Goal: Task Accomplishment & Management: Use online tool/utility

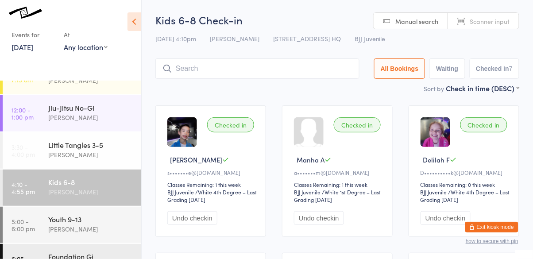
click at [271, 67] on input "search" at bounding box center [257, 68] width 204 height 20
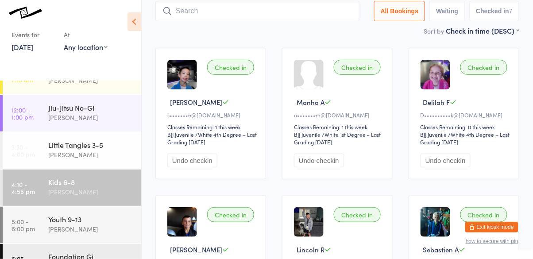
scroll to position [59, 0]
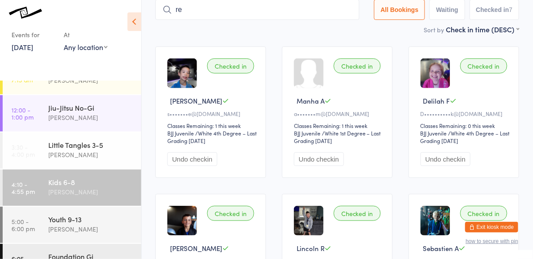
type input "rei"
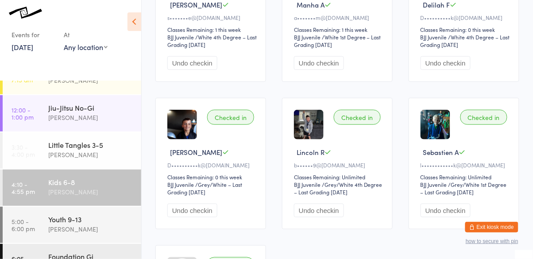
scroll to position [0, 0]
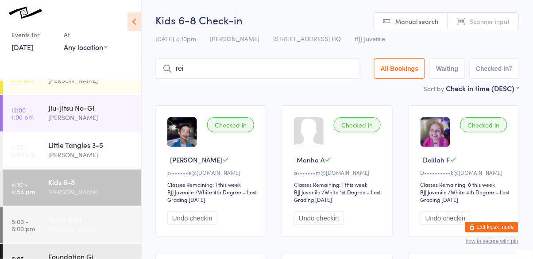
click at [87, 221] on div "Youth 9-13" at bounding box center [90, 219] width 85 height 10
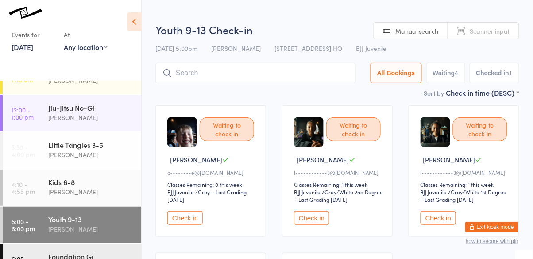
click at [195, 221] on button "Check in" at bounding box center [184, 218] width 35 height 14
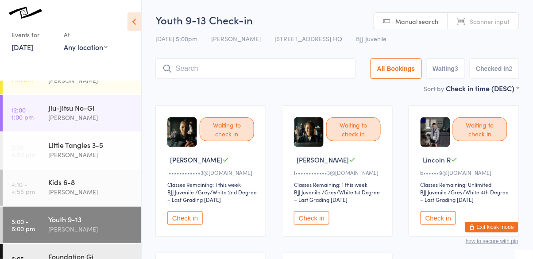
click at [185, 221] on button "Check in" at bounding box center [184, 218] width 35 height 14
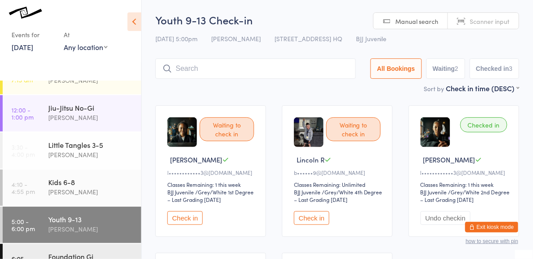
click at [191, 214] on button "Check in" at bounding box center [184, 218] width 35 height 14
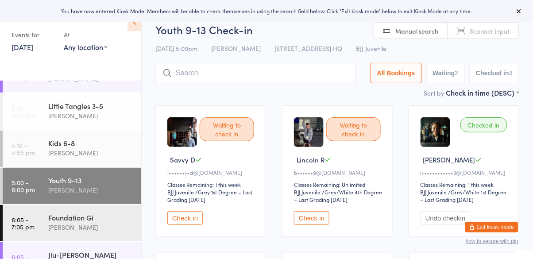
scroll to position [100, 0]
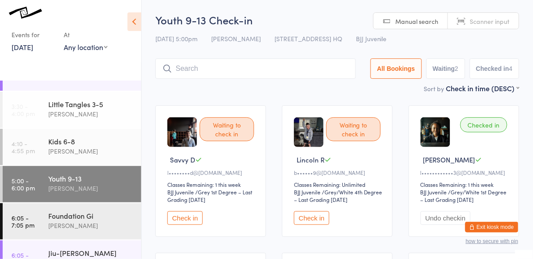
click at [186, 216] on button "Check in" at bounding box center [184, 218] width 35 height 14
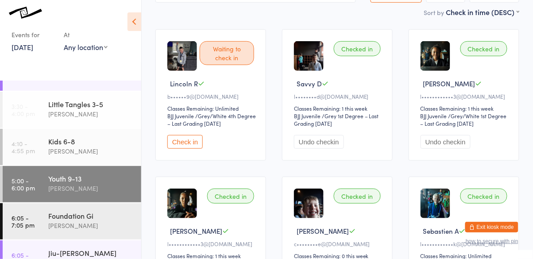
scroll to position [112, 0]
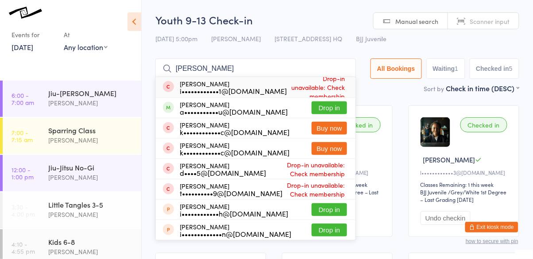
type input "[PERSON_NAME]"
click at [329, 108] on button "Drop in" at bounding box center [329, 107] width 35 height 13
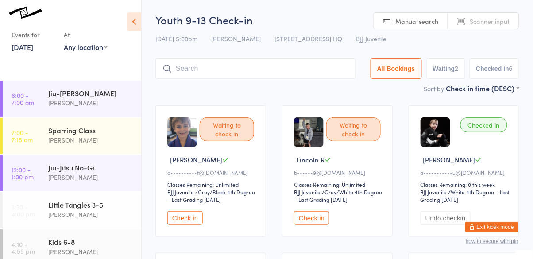
click at [191, 218] on button "Check in" at bounding box center [184, 218] width 35 height 14
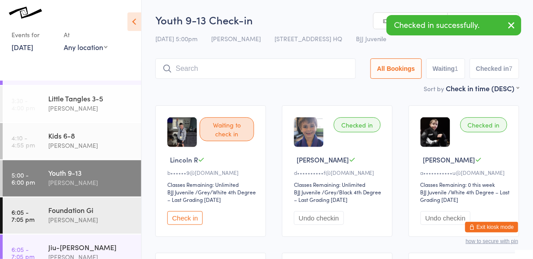
scroll to position [106, 0]
click at [89, 251] on div "Jiu-[PERSON_NAME]" at bounding box center [90, 247] width 85 height 10
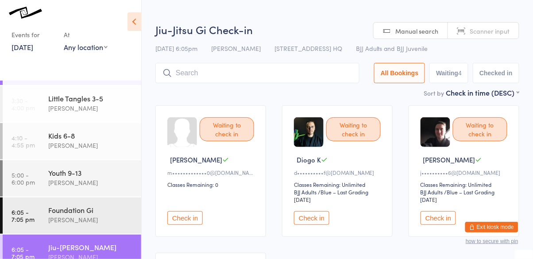
click at [318, 219] on button "Check in" at bounding box center [311, 218] width 35 height 14
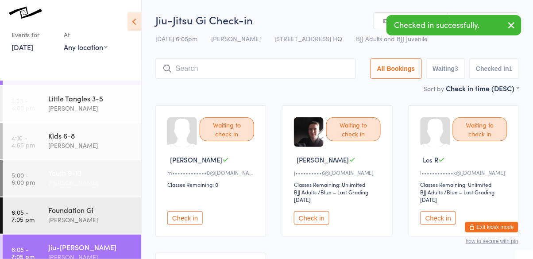
click at [92, 182] on div "[PERSON_NAME]" at bounding box center [90, 183] width 85 height 10
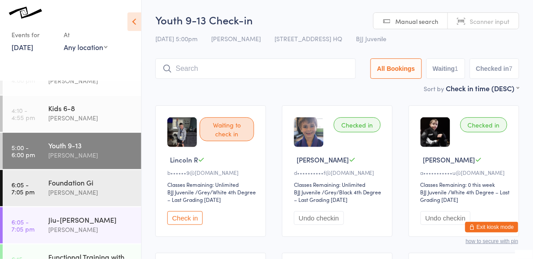
scroll to position [202, 0]
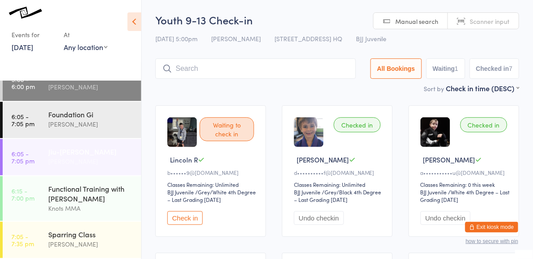
click at [80, 157] on div "[PERSON_NAME]" at bounding box center [90, 161] width 85 height 10
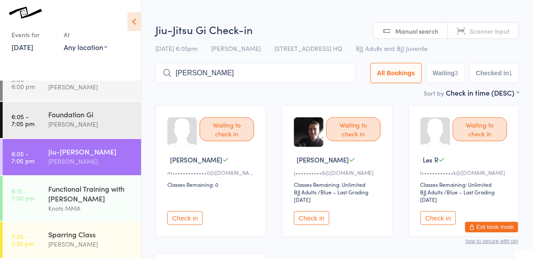
type input "[PERSON_NAME]"
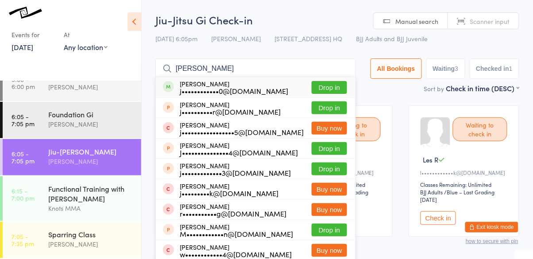
click at [333, 89] on button "Drop in" at bounding box center [329, 87] width 35 height 13
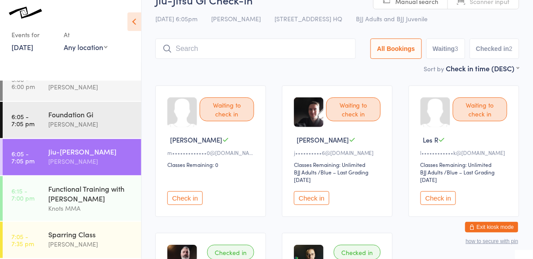
scroll to position [14, 0]
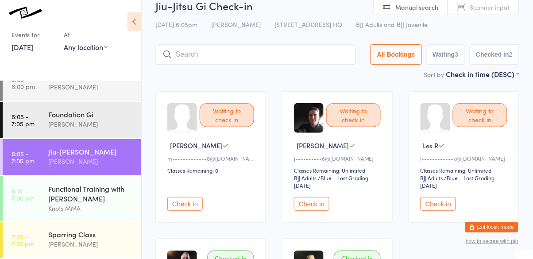
click at [310, 58] on input "search" at bounding box center [255, 54] width 201 height 20
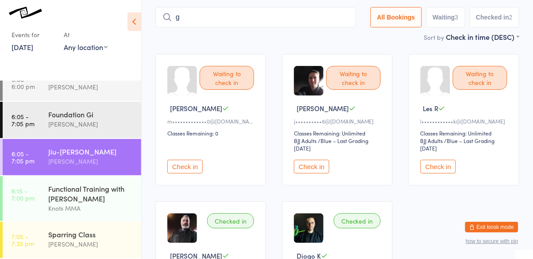
scroll to position [54, 0]
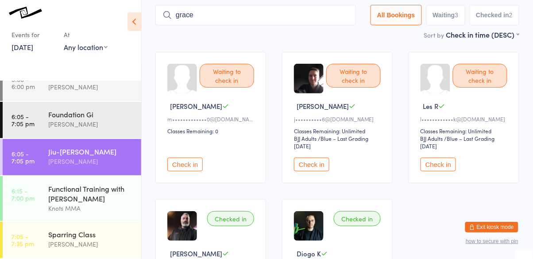
type input "grace"
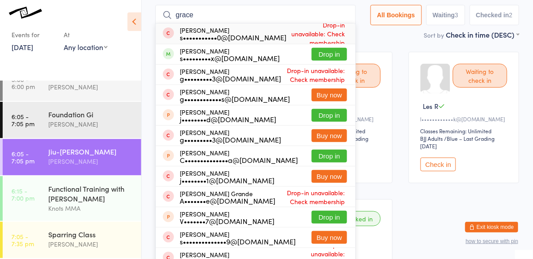
click at [338, 60] on button "Drop in" at bounding box center [329, 54] width 35 height 13
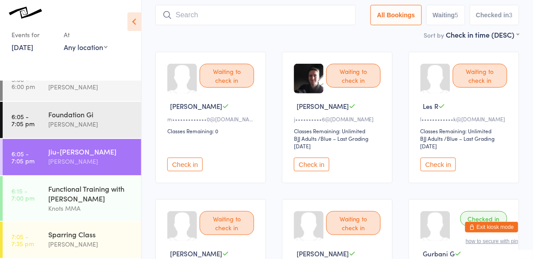
click at [88, 163] on div "[PERSON_NAME]" at bounding box center [90, 161] width 85 height 10
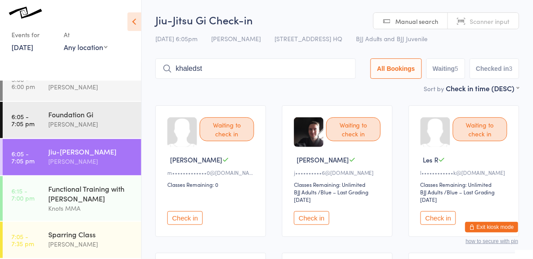
type input "khaledst"
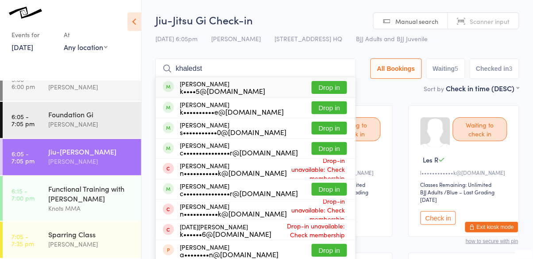
click at [334, 111] on button "Drop in" at bounding box center [329, 107] width 35 height 13
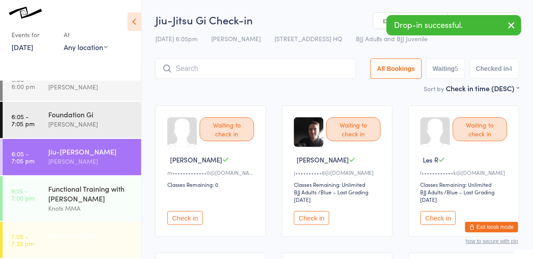
click at [91, 237] on div "Sparring Class" at bounding box center [90, 234] width 85 height 10
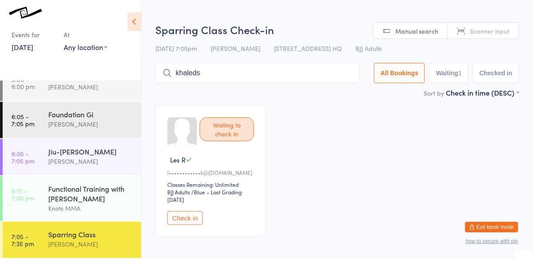
type input "khaleds"
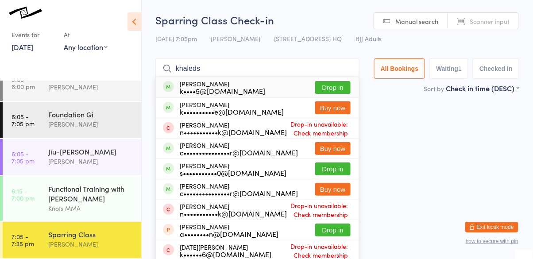
click at [353, 69] on input "khaleds" at bounding box center [257, 68] width 204 height 20
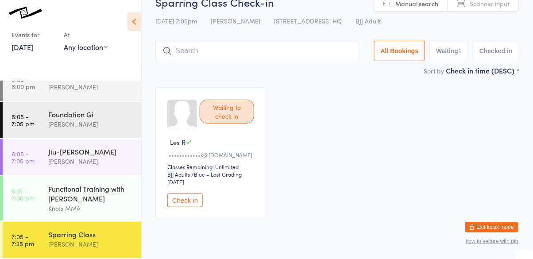
scroll to position [40, 0]
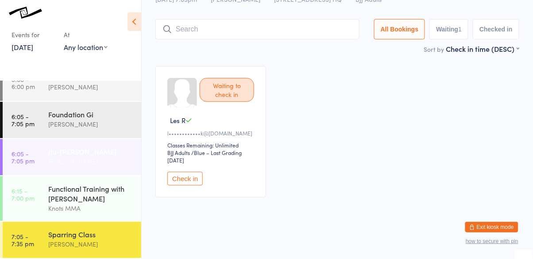
click at [89, 151] on div "Jiu-[PERSON_NAME]" at bounding box center [90, 152] width 85 height 10
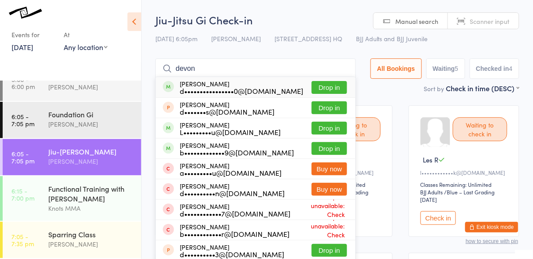
type input "devon"
click at [329, 93] on button "Drop in" at bounding box center [329, 87] width 35 height 13
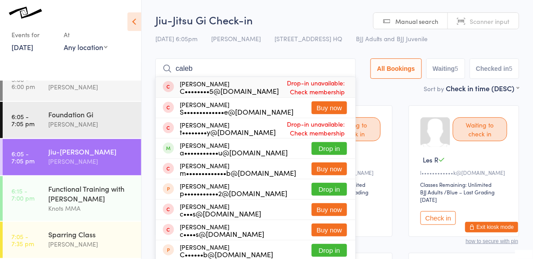
type input "caleb"
click at [330, 149] on button "Drop in" at bounding box center [329, 148] width 35 height 13
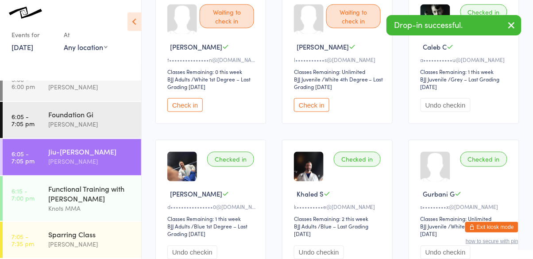
scroll to position [262, 0]
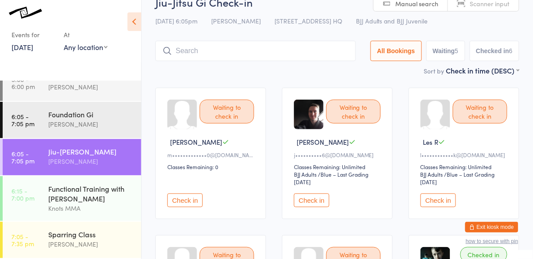
click at [324, 51] on input "search" at bounding box center [255, 51] width 201 height 20
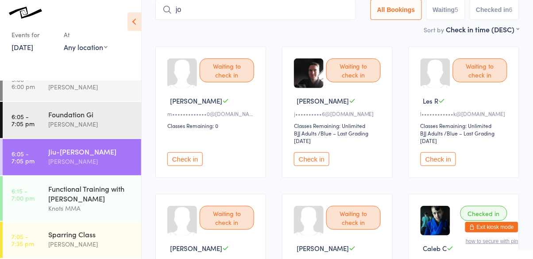
scroll to position [0, 0]
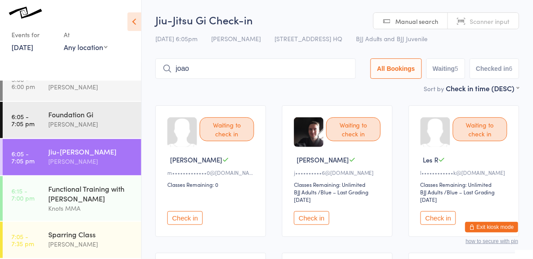
type input "joao"
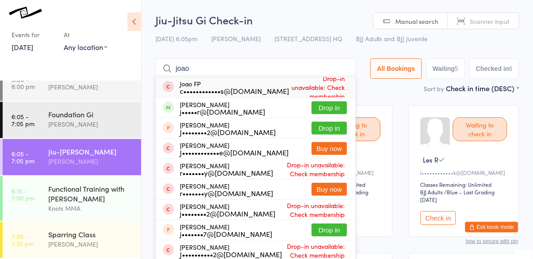
click at [337, 110] on button "Drop in" at bounding box center [329, 107] width 35 height 13
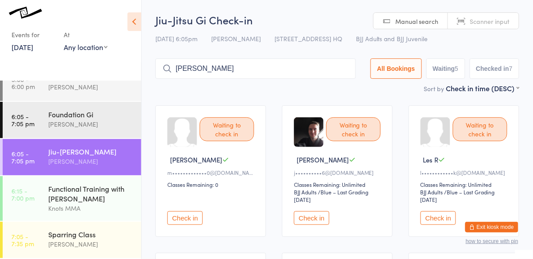
click at [248, 69] on input "[PERSON_NAME]" at bounding box center [255, 68] width 201 height 20
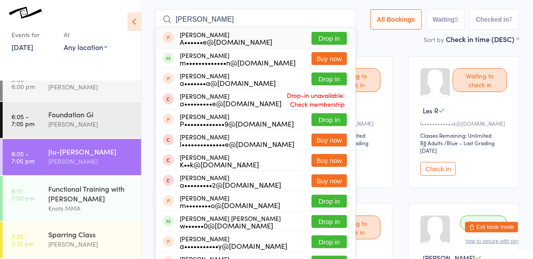
scroll to position [59, 0]
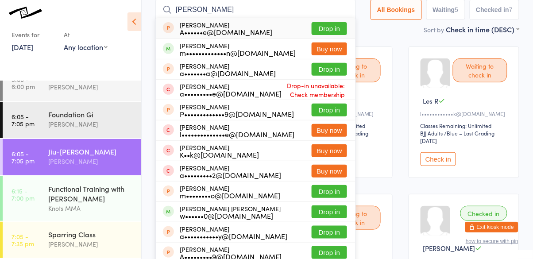
type input "[PERSON_NAME]"
click at [345, 216] on button "Drop in" at bounding box center [329, 211] width 35 height 13
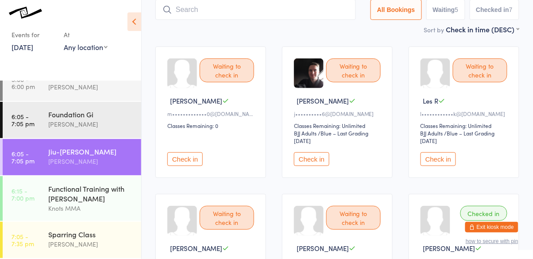
scroll to position [58, 0]
click at [350, 222] on div "Waiting to check in" at bounding box center [353, 218] width 54 height 24
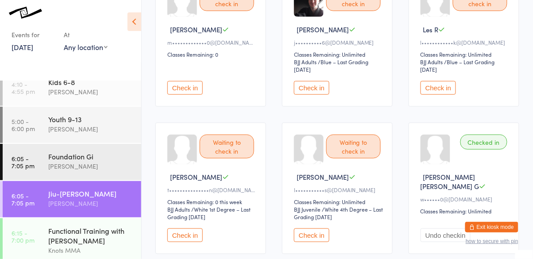
scroll to position [130, 0]
click at [314, 233] on button "Check in" at bounding box center [311, 236] width 35 height 14
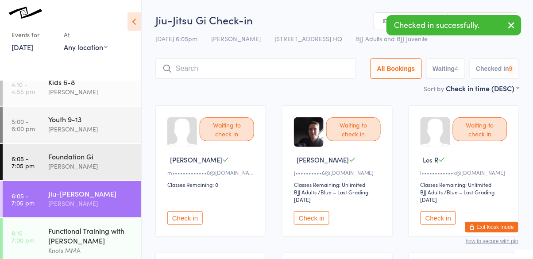
scroll to position [202, 0]
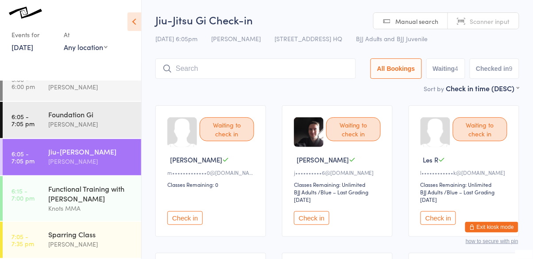
click at [308, 71] on input "search" at bounding box center [255, 68] width 201 height 20
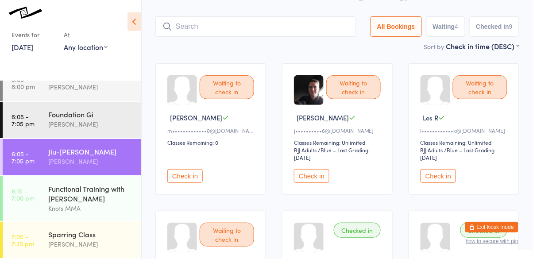
scroll to position [59, 0]
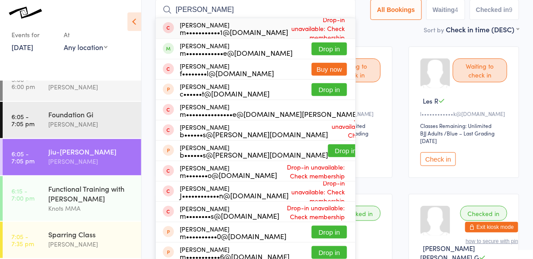
type input "[PERSON_NAME]"
click at [336, 52] on button "Drop in" at bounding box center [329, 49] width 35 height 13
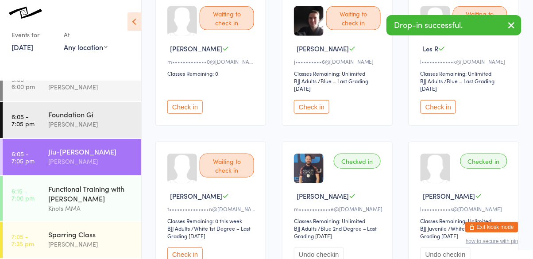
scroll to position [112, 0]
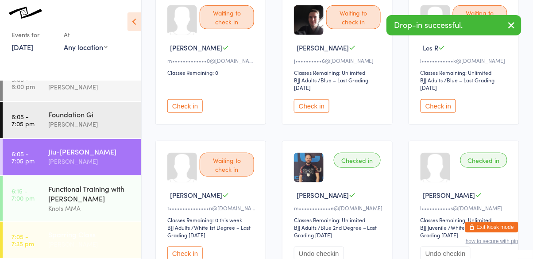
click at [93, 248] on div "[PERSON_NAME]" at bounding box center [90, 244] width 85 height 10
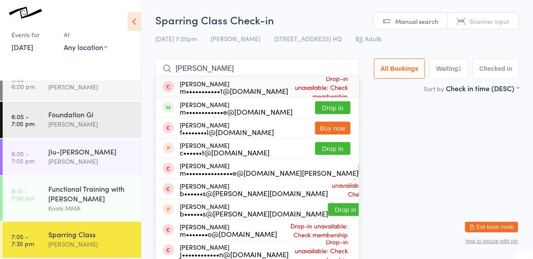
type input "[PERSON_NAME]"
click at [342, 120] on div "[PERSON_NAME] f••••••••l@[DOMAIN_NAME] Buy now" at bounding box center [257, 128] width 203 height 20
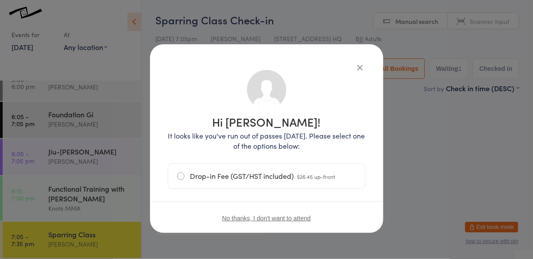
click at [363, 71] on icon "button" at bounding box center [361, 67] width 10 height 10
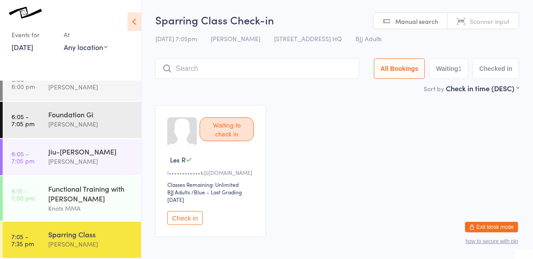
click at [336, 71] on input "search" at bounding box center [257, 68] width 204 height 20
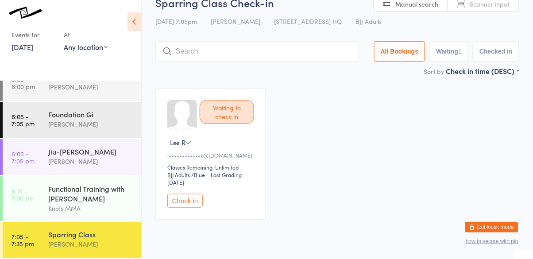
scroll to position [40, 0]
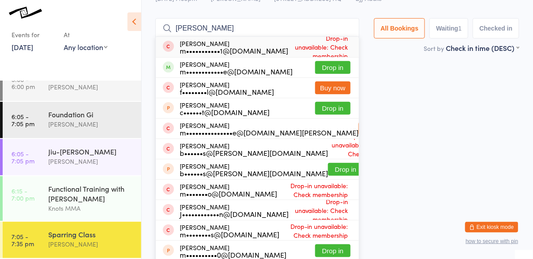
type input "[PERSON_NAME]"
click at [347, 71] on button "Drop in" at bounding box center [332, 67] width 35 height 13
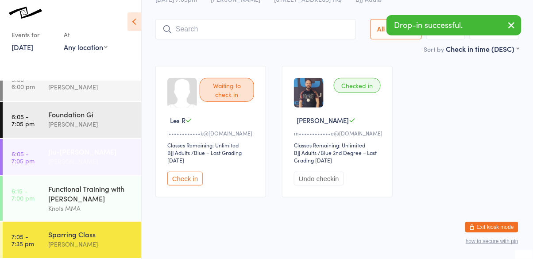
click at [58, 154] on div "Jiu-[PERSON_NAME]" at bounding box center [90, 152] width 85 height 10
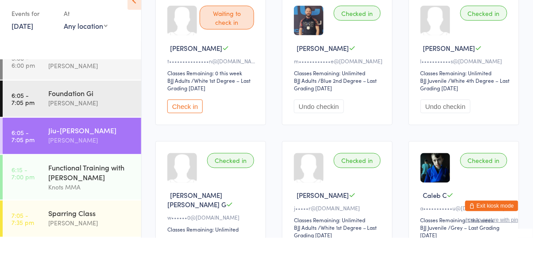
scroll to position [238, 0]
click at [186, 129] on button "Check in" at bounding box center [184, 127] width 35 height 14
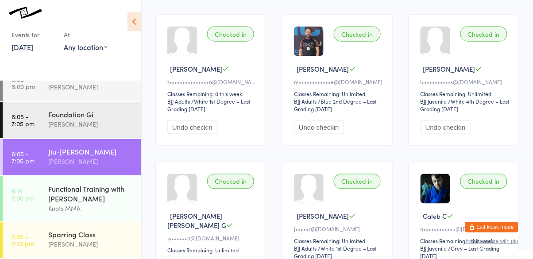
click at [74, 157] on div "[PERSON_NAME]" at bounding box center [90, 161] width 85 height 10
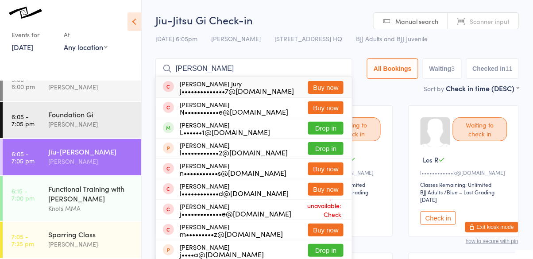
type input "[PERSON_NAME]"
click at [326, 127] on button "Drop in" at bounding box center [325, 128] width 35 height 13
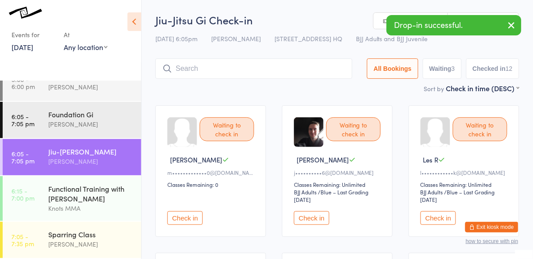
click at [56, 151] on div "Jiu-[PERSON_NAME]" at bounding box center [90, 152] width 85 height 10
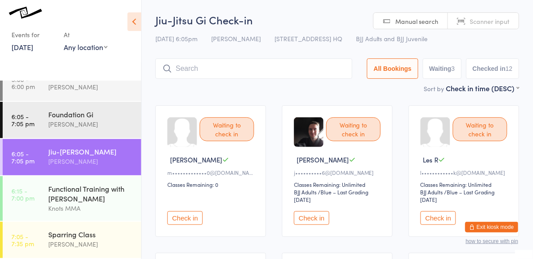
click at [441, 213] on button "Check in" at bounding box center [438, 218] width 35 height 14
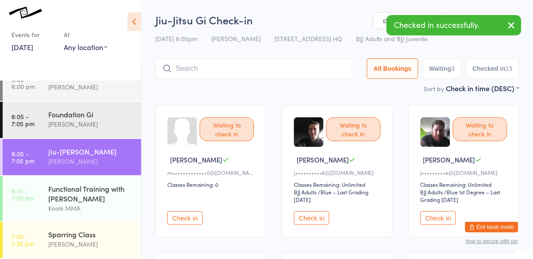
scroll to position [160, 0]
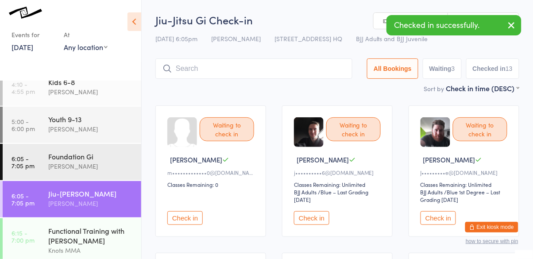
click at [183, 224] on button "Check in" at bounding box center [184, 218] width 35 height 14
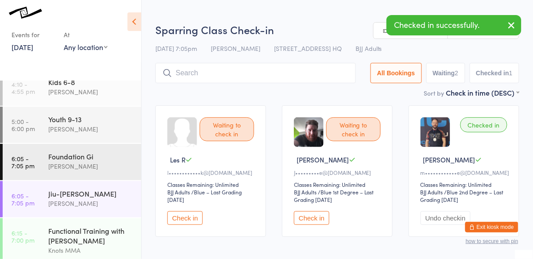
click at [184, 214] on button "Check in" at bounding box center [184, 218] width 35 height 14
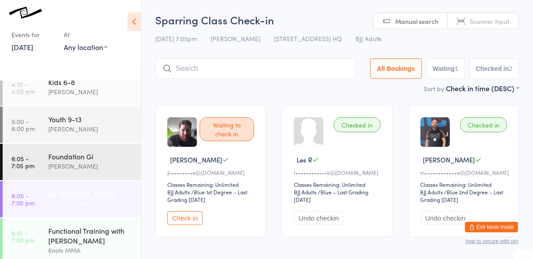
click at [99, 194] on div "Jiu-[PERSON_NAME]" at bounding box center [90, 194] width 85 height 10
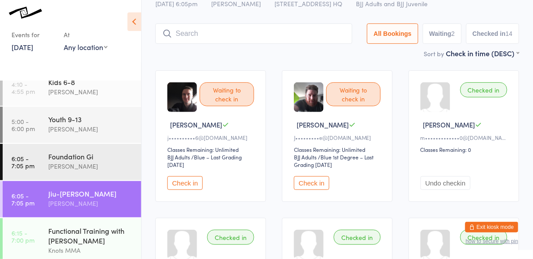
scroll to position [35, 0]
click at [305, 186] on button "Check in" at bounding box center [311, 184] width 35 height 14
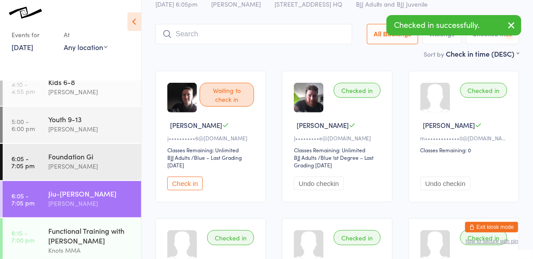
scroll to position [202, 0]
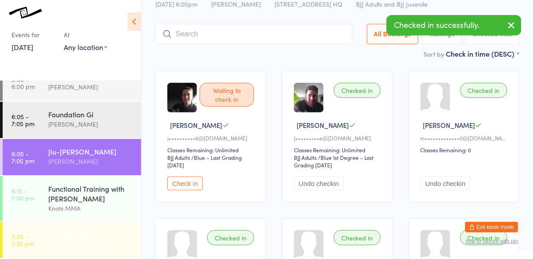
click at [74, 243] on div "[PERSON_NAME]" at bounding box center [90, 244] width 85 height 10
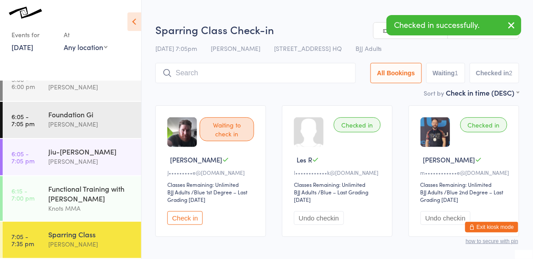
click at [177, 219] on button "Check in" at bounding box center [184, 218] width 35 height 14
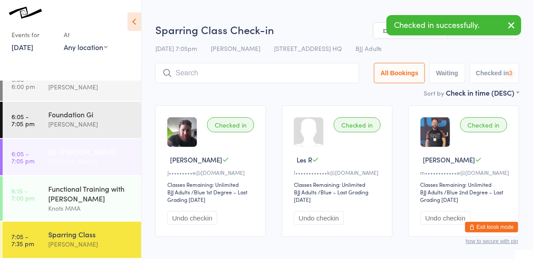
click at [66, 154] on div "Jiu-[PERSON_NAME]" at bounding box center [90, 152] width 85 height 10
